Goal: Information Seeking & Learning: Check status

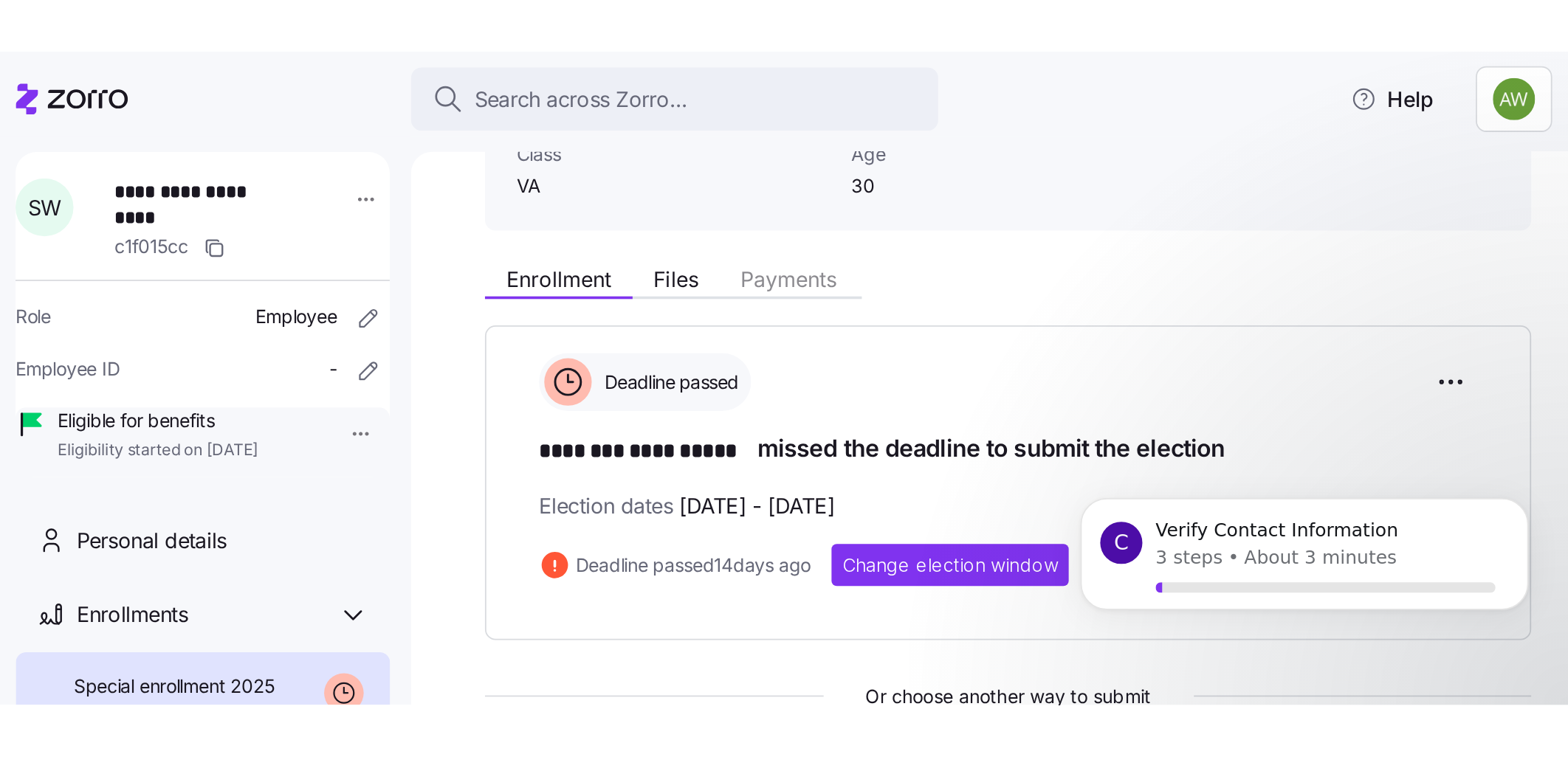
scroll to position [13, 0]
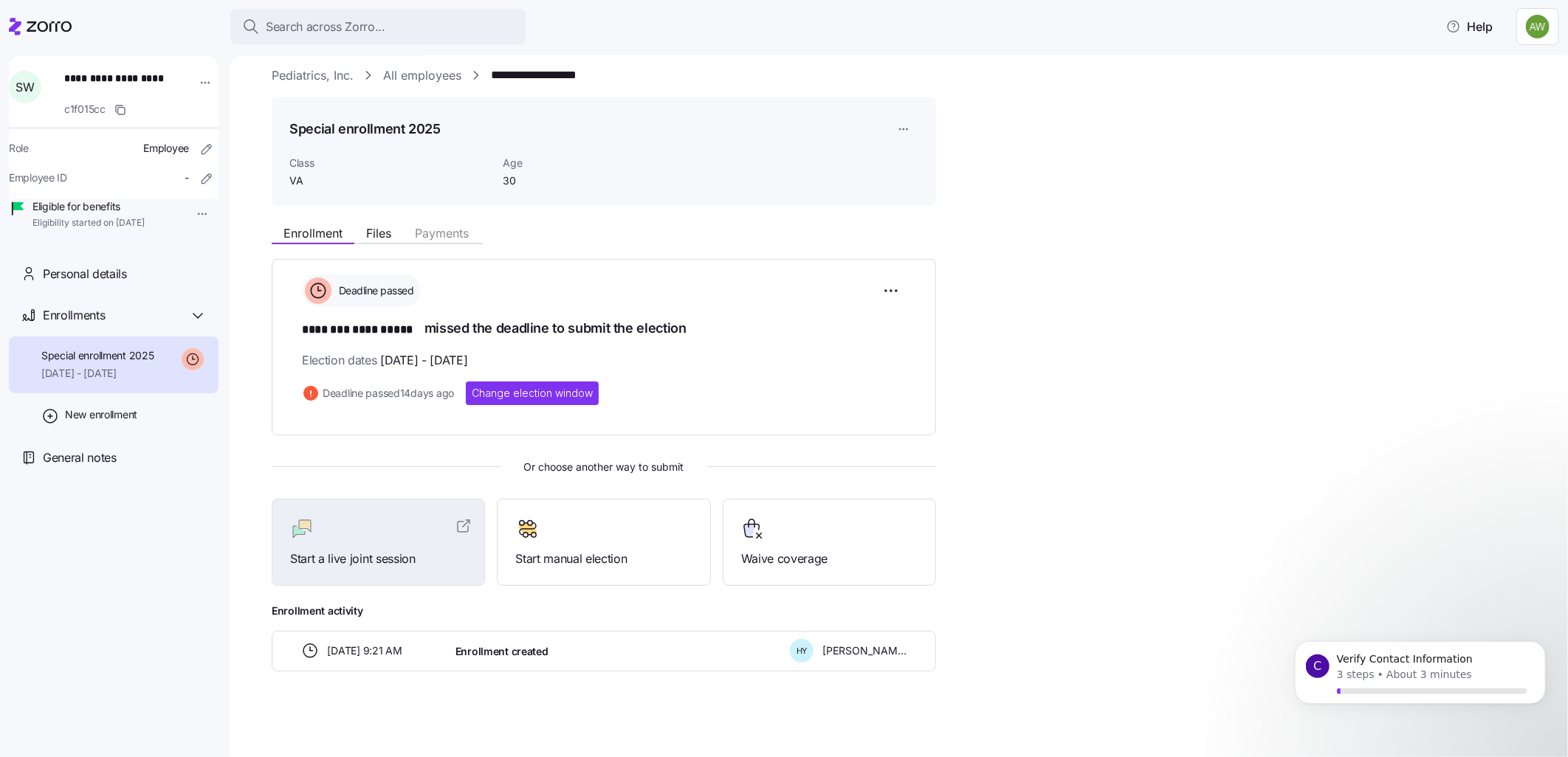
click at [399, 71] on link "All employees" at bounding box center [422, 75] width 78 height 18
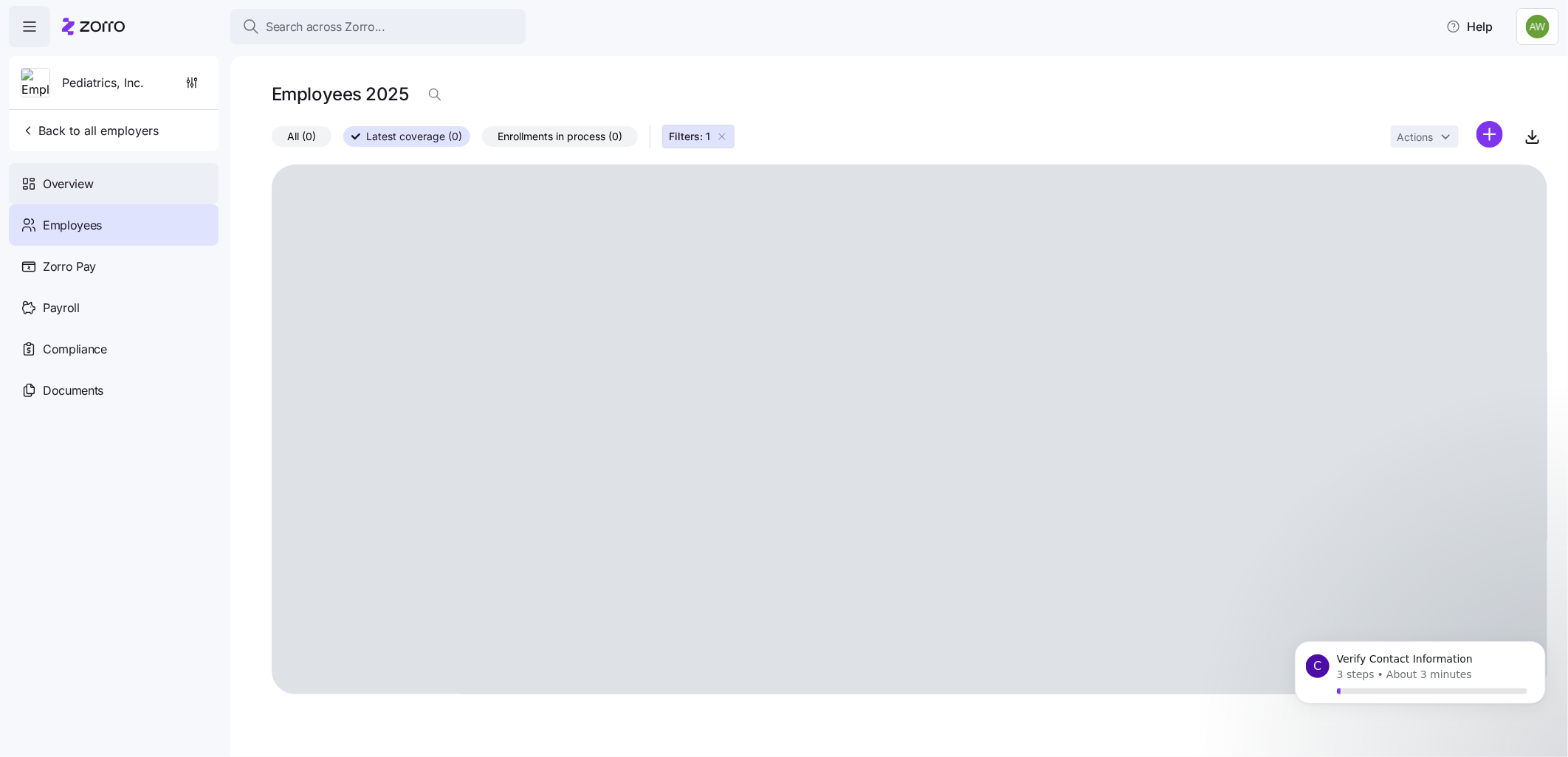
click at [57, 176] on span "Overview" at bounding box center [68, 184] width 51 height 18
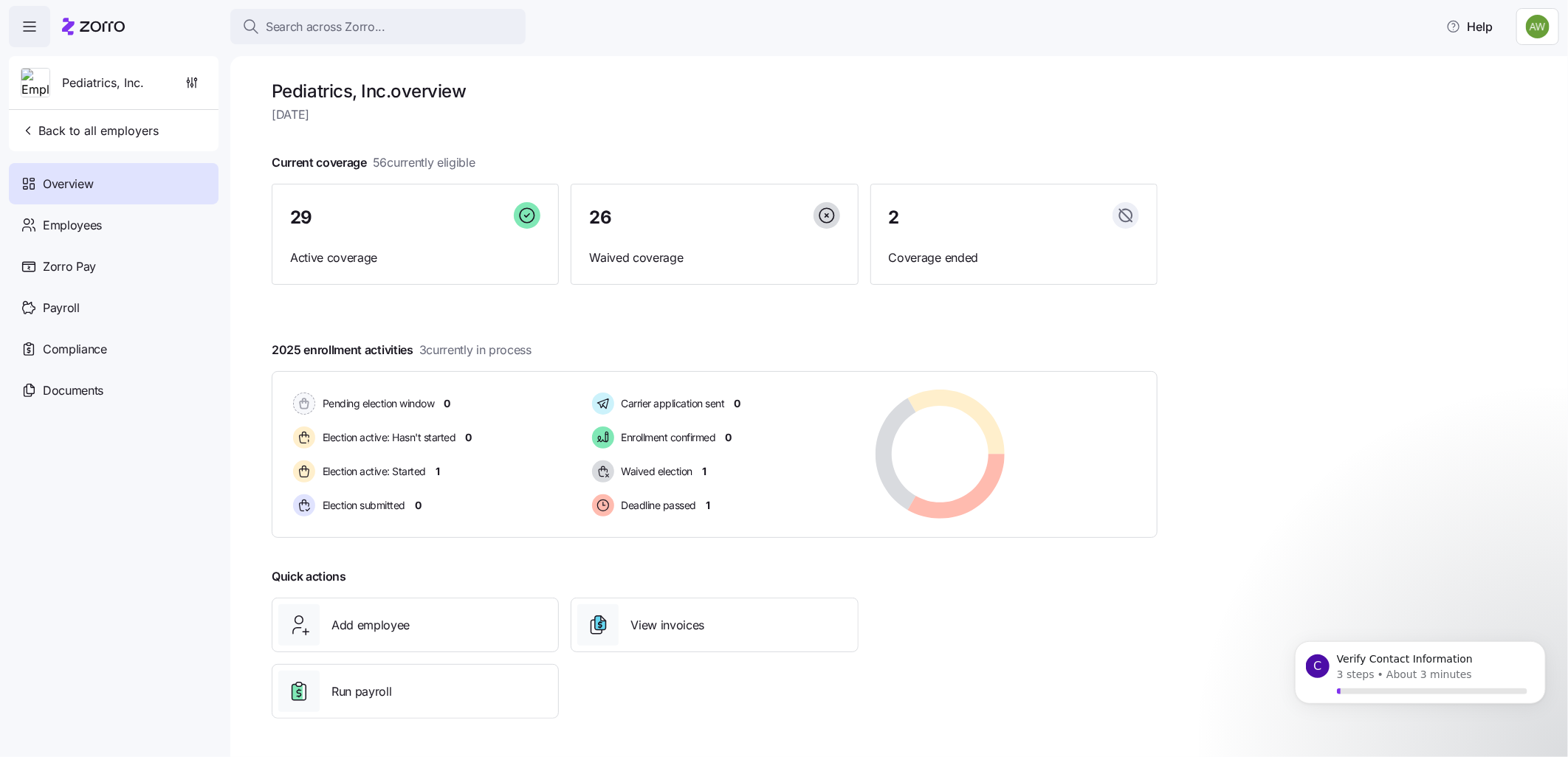
click at [57, 176] on span "Overview" at bounding box center [68, 184] width 51 height 18
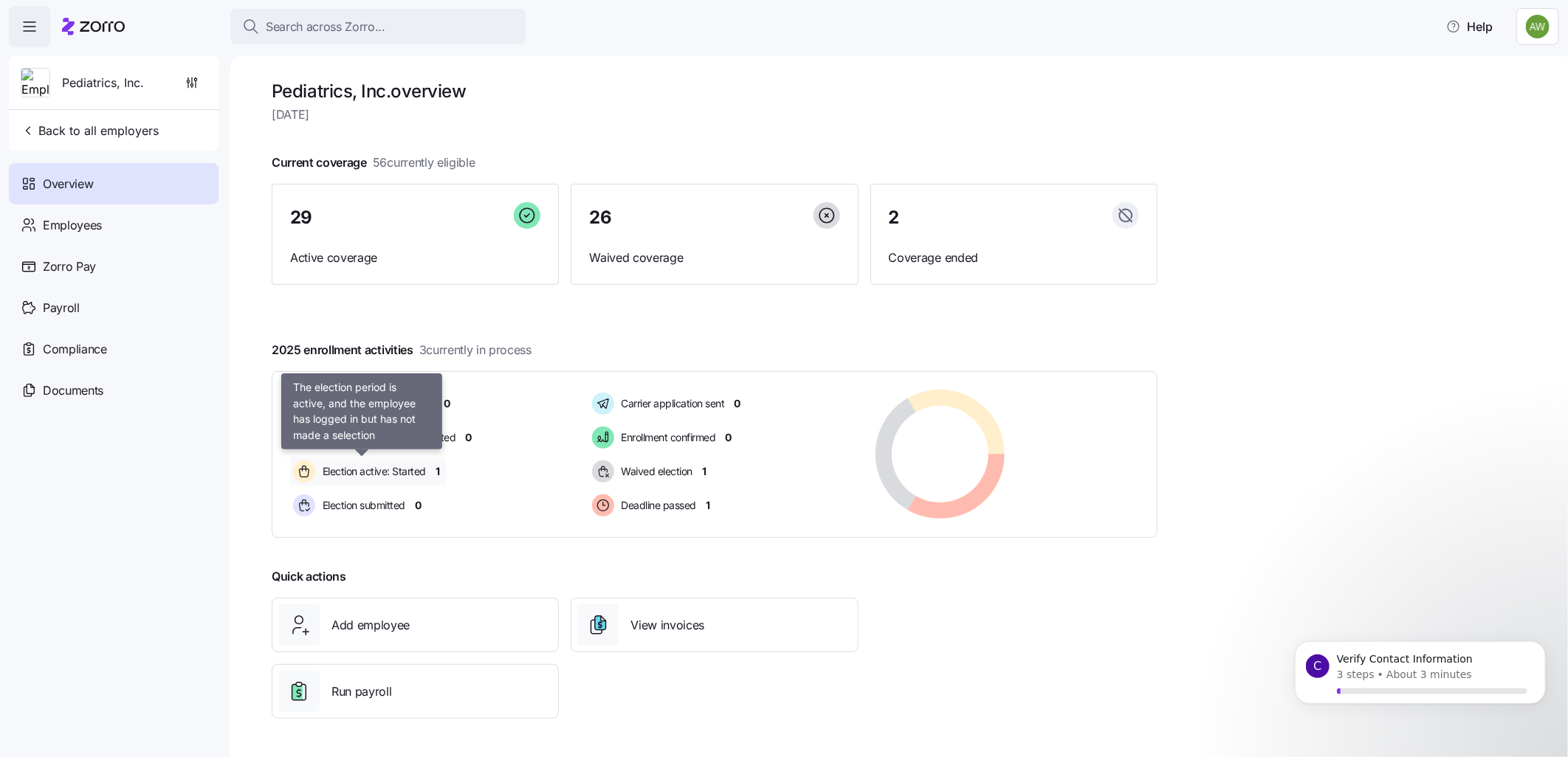
click at [356, 367] on span "Election active: Started" at bounding box center [372, 472] width 108 height 15
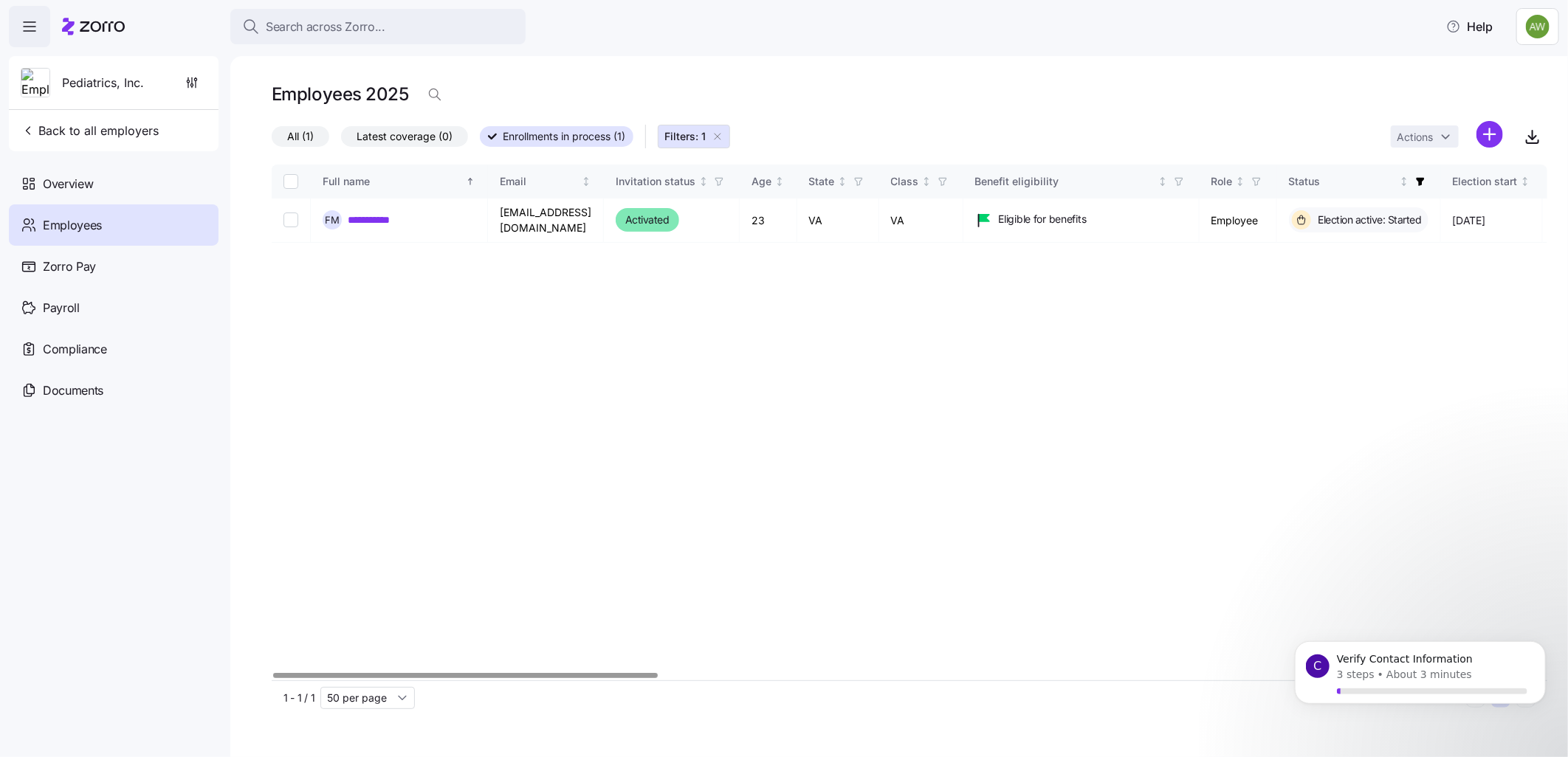
click at [273, 367] on div at bounding box center [464, 676] width 384 height 5
click at [61, 133] on span "Back to all employers" at bounding box center [90, 130] width 138 height 17
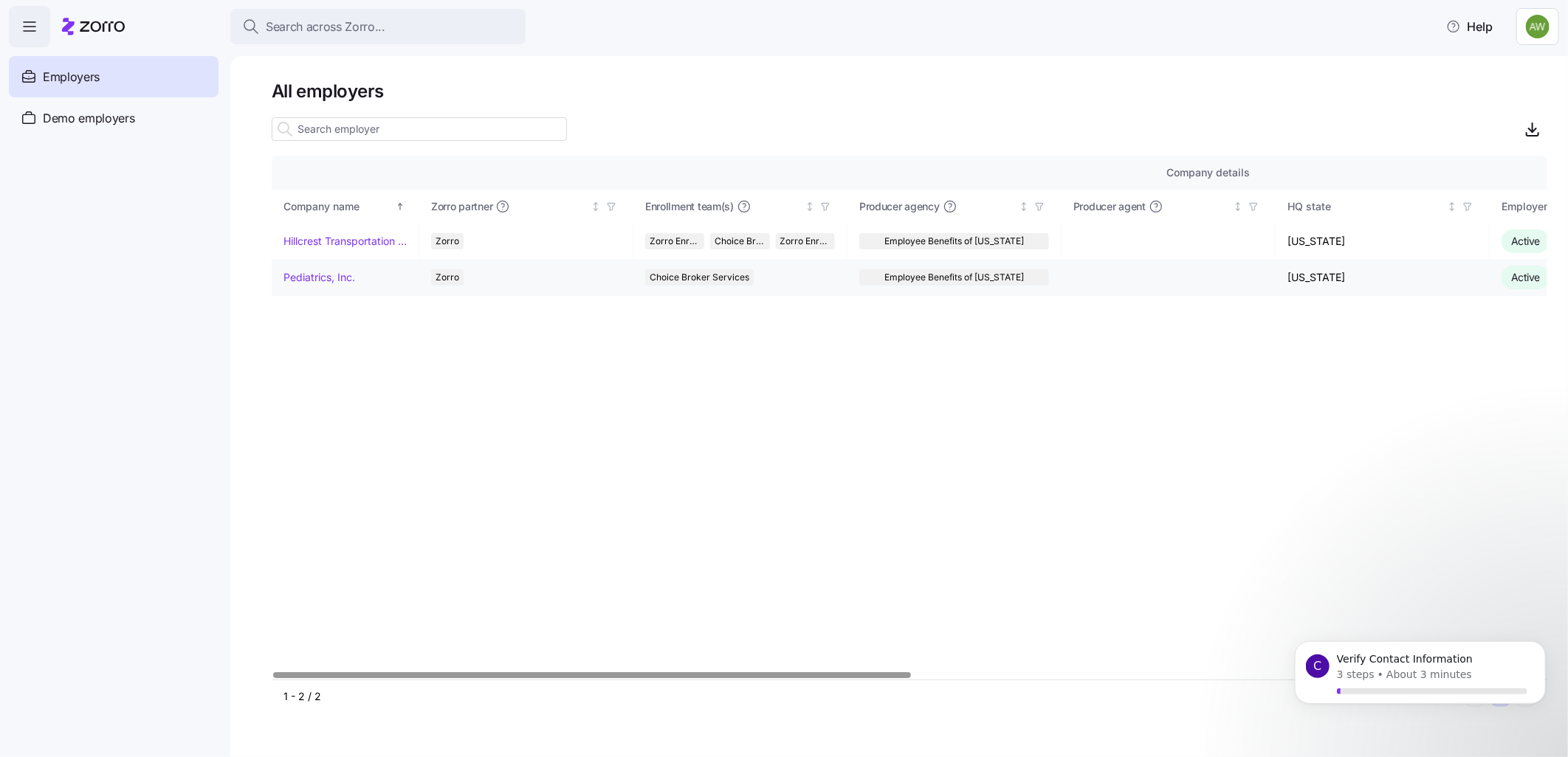
click at [308, 279] on link "Pediatrics, Inc." at bounding box center [319, 278] width 71 height 15
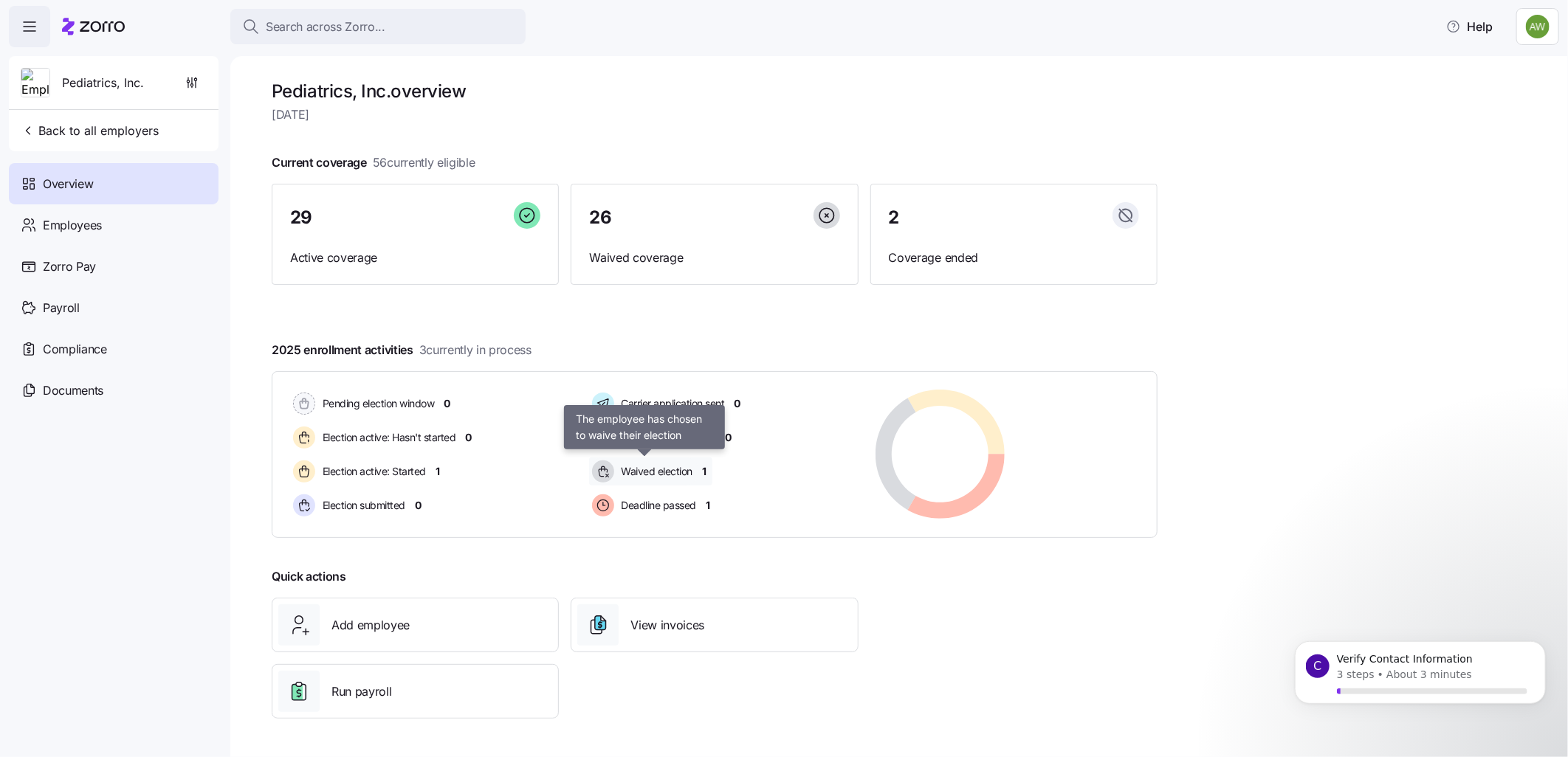
click at [640, 367] on span "Waived election" at bounding box center [655, 472] width 76 height 15
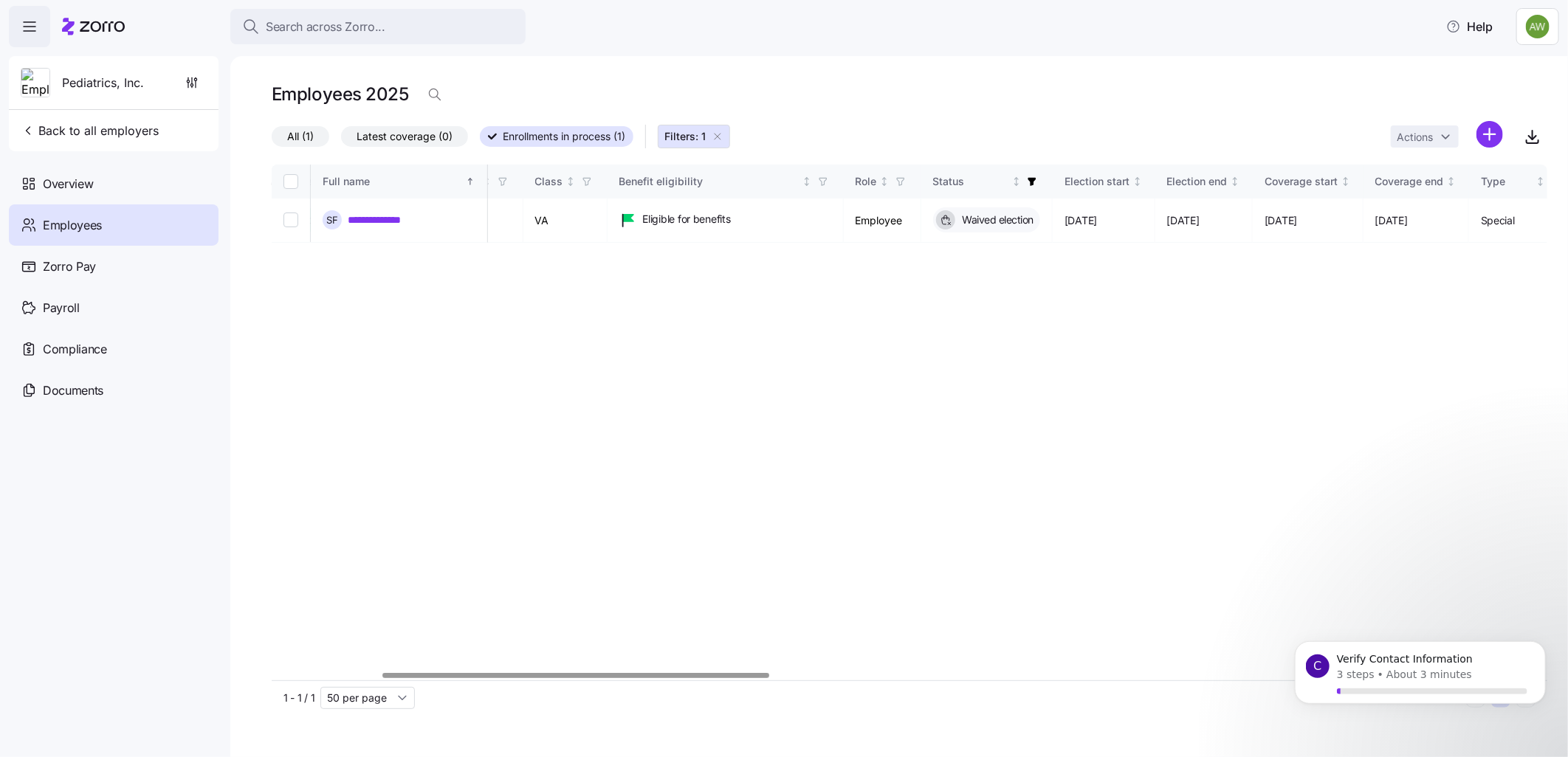
scroll to position [0, 360]
click at [557, 367] on div at bounding box center [575, 676] width 386 height 5
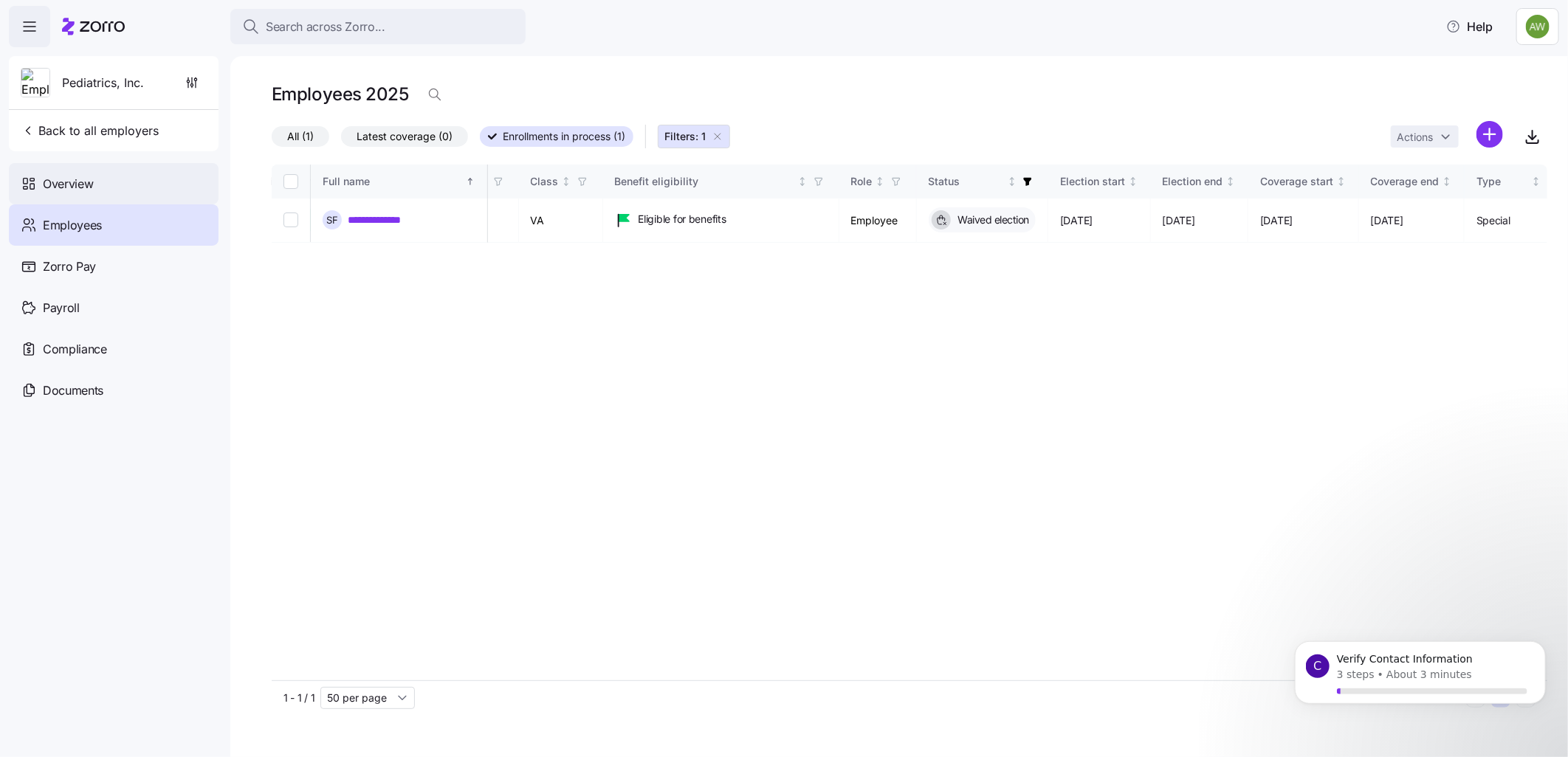
click at [70, 172] on div "Overview" at bounding box center [114, 184] width 210 height 41
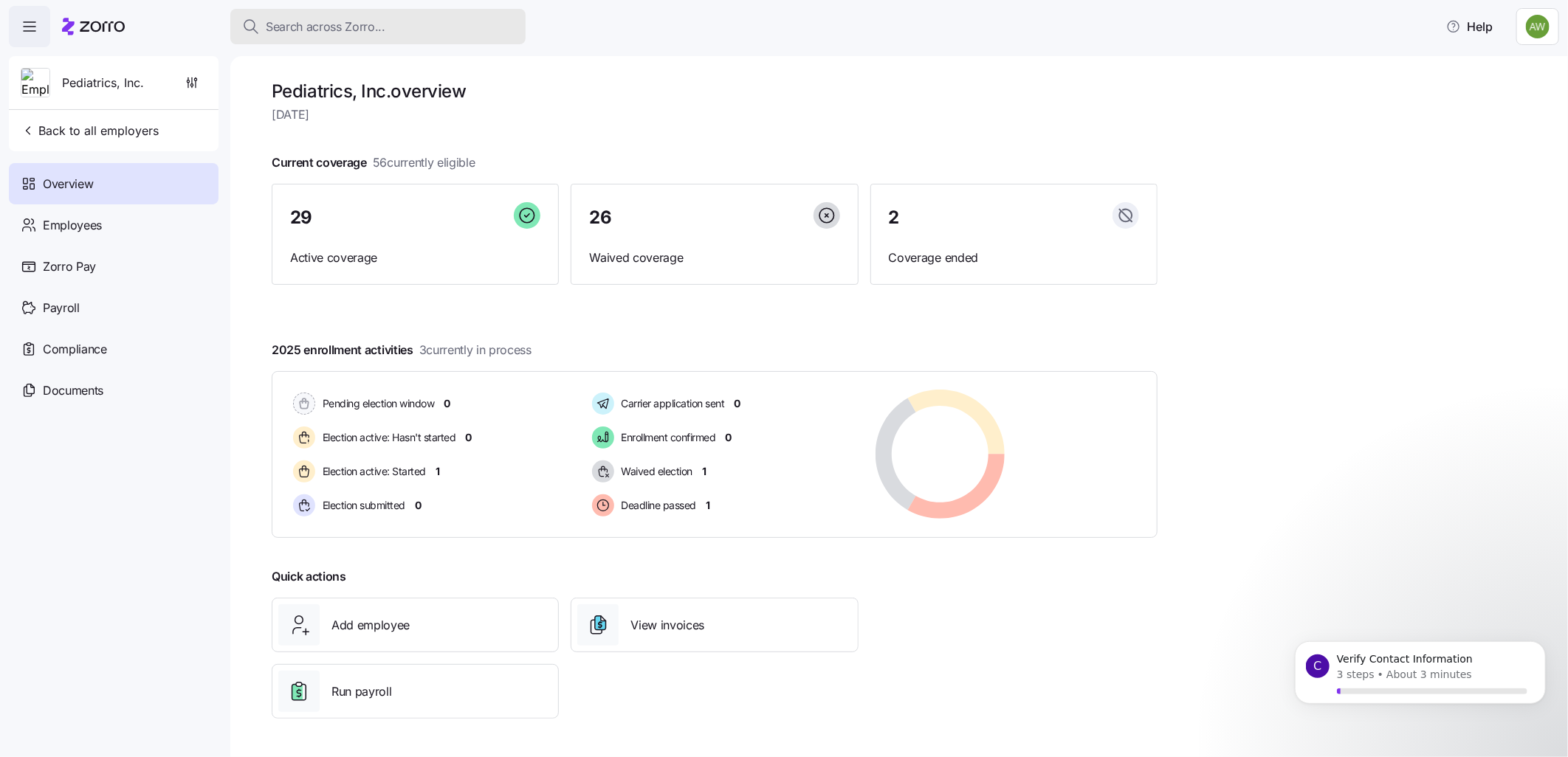
click at [366, 23] on span "Search across Zorro..." at bounding box center [326, 27] width 119 height 18
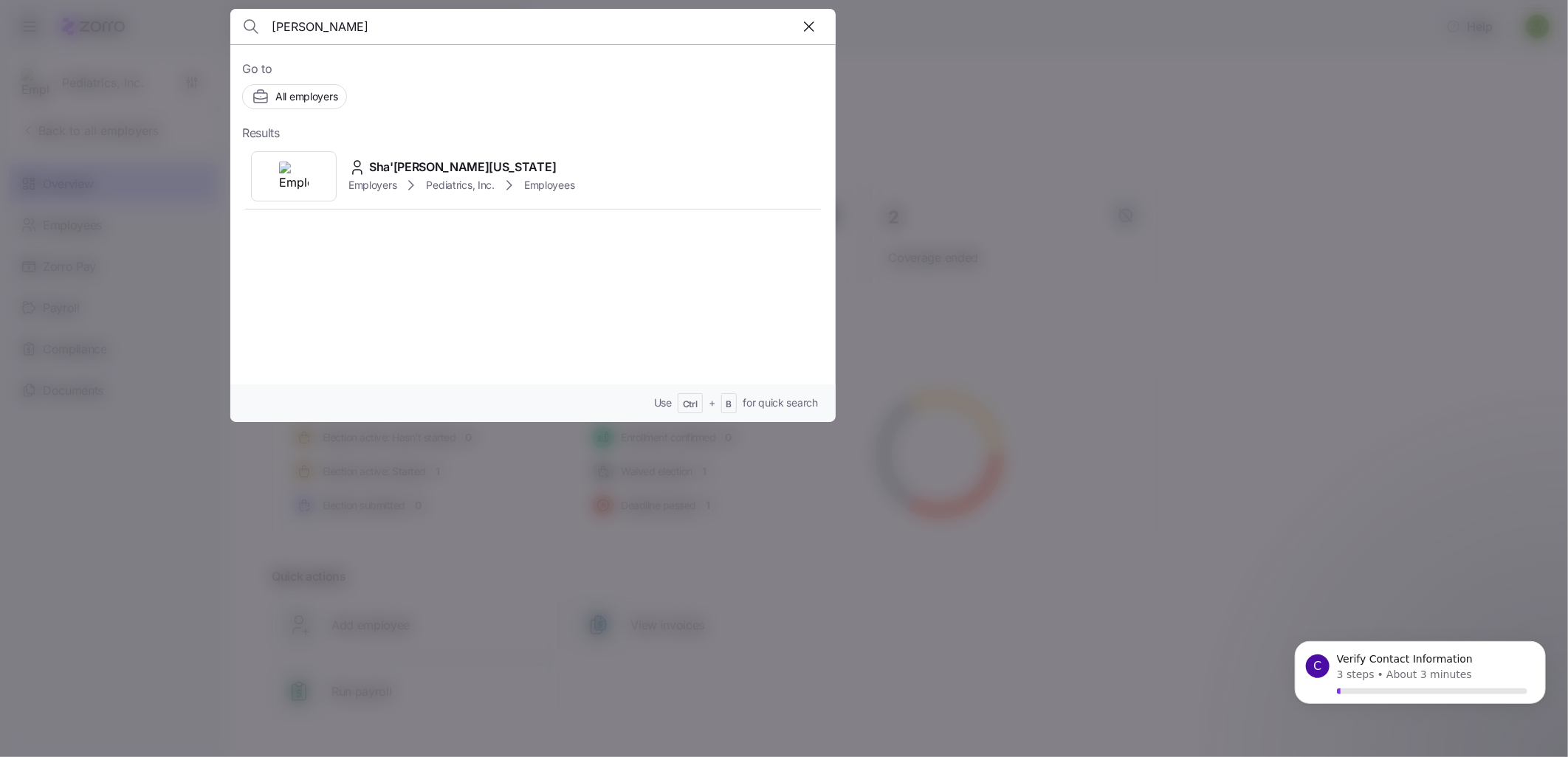
type input "[PERSON_NAME]"
click at [330, 171] on div at bounding box center [294, 177] width 85 height 51
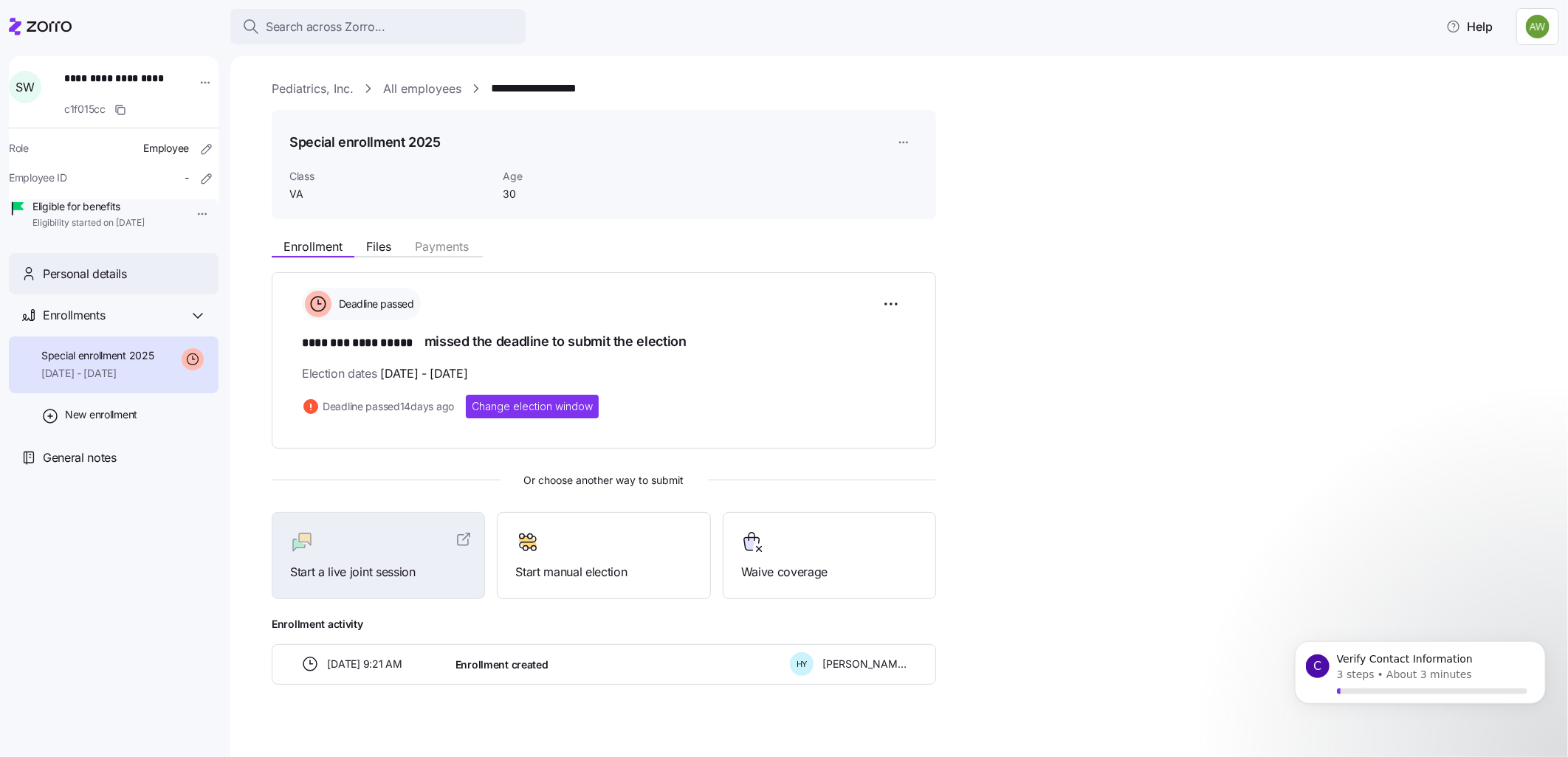
click at [144, 284] on div "Personal details" at bounding box center [125, 274] width 164 height 18
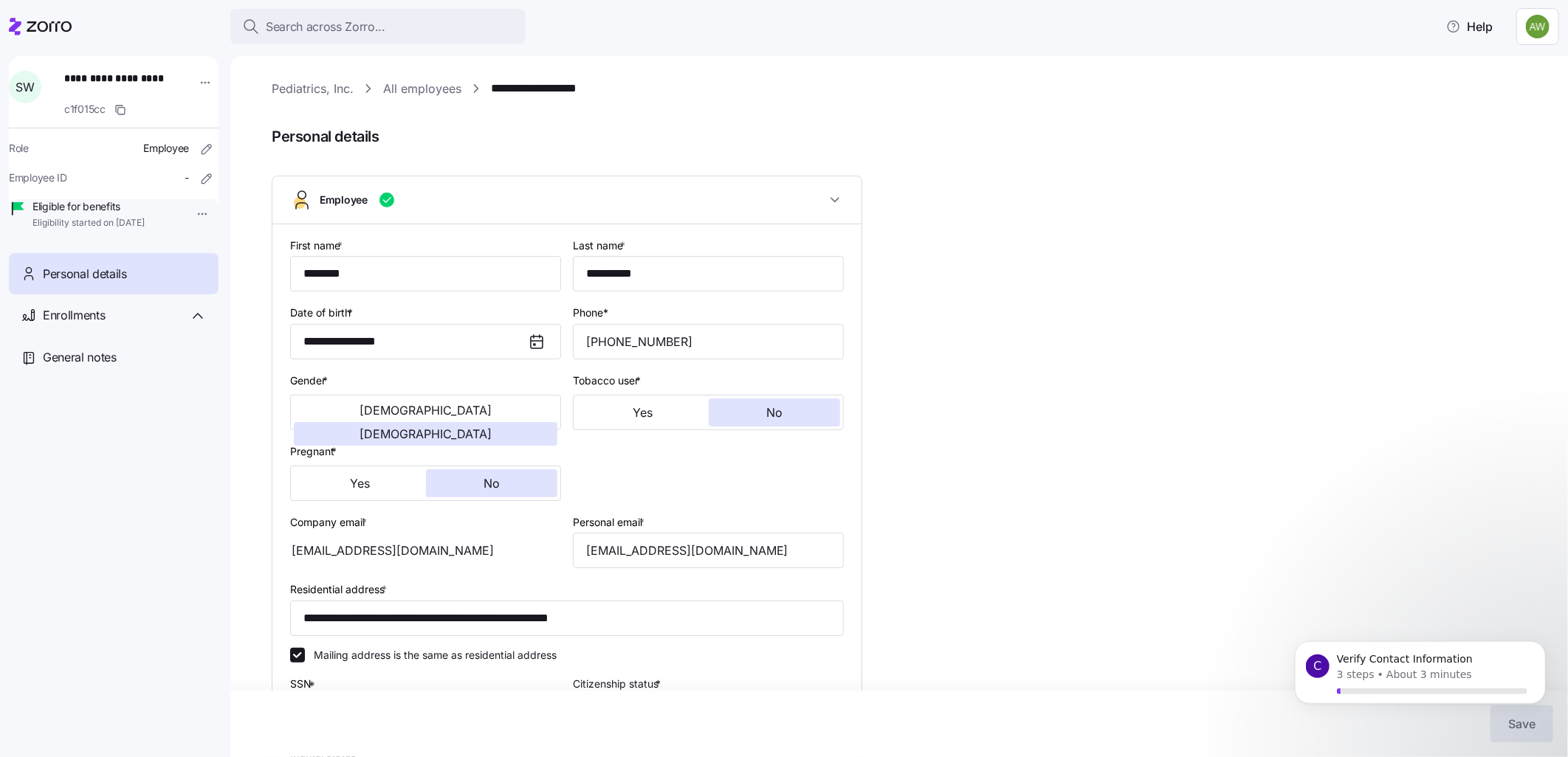
type input "VA"
click at [515, 90] on link "**********" at bounding box center [552, 89] width 124 height 18
